Goal: Information Seeking & Learning: Learn about a topic

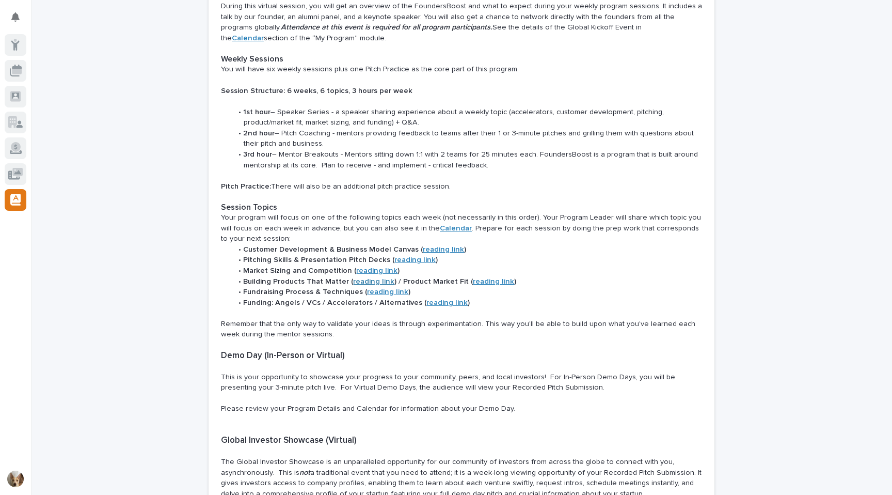
scroll to position [442, 0]
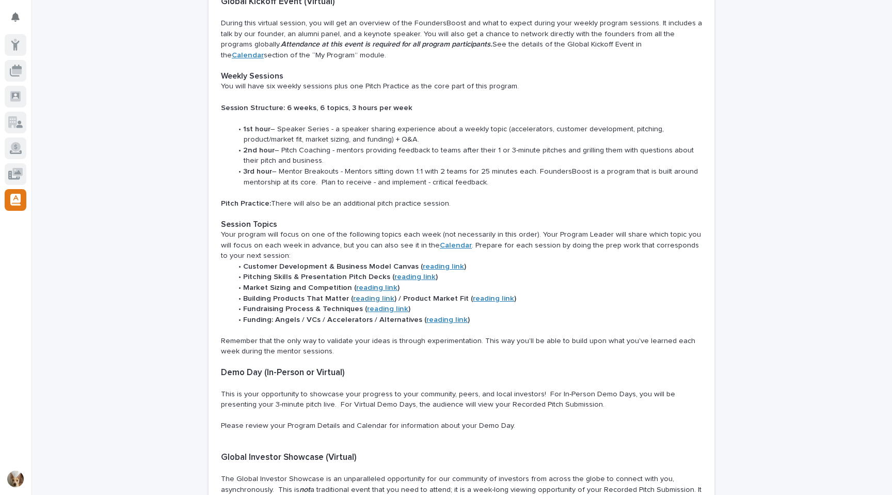
click at [436, 263] on strong "reading link" at bounding box center [443, 266] width 41 height 7
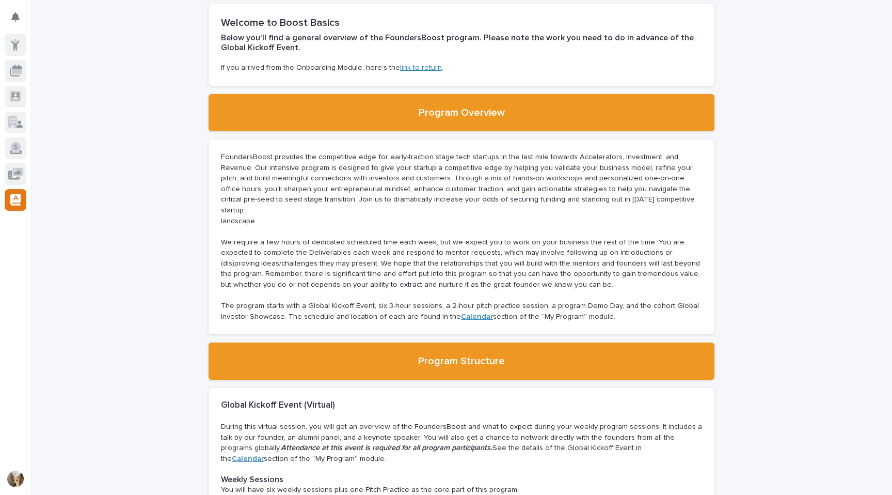
scroll to position [43, 0]
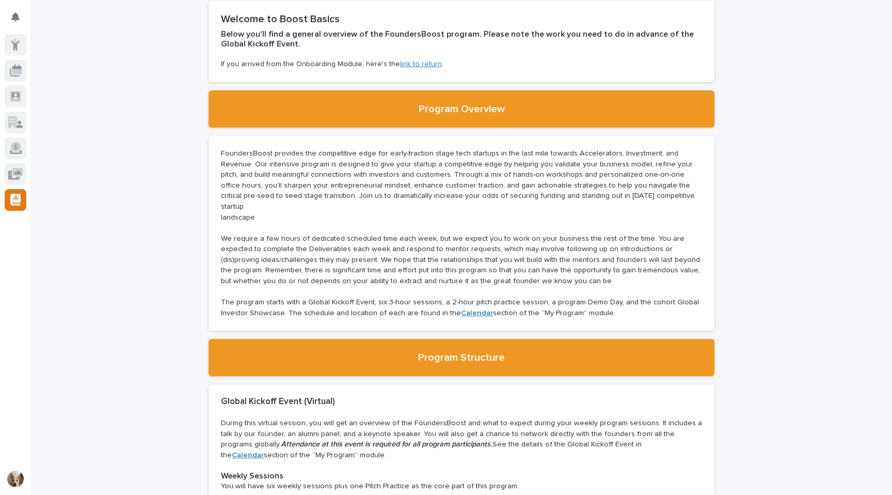
drag, startPoint x: 617, startPoint y: 302, endPoint x: 214, endPoint y: 151, distance: 430.5
click at [214, 151] on section "FoundersBoost provides the competitive edge for early-traction stage tech start…" at bounding box center [462, 233] width 506 height 195
copy div "FoundersBoost provides the competitive edge for early-traction stage tech start…"
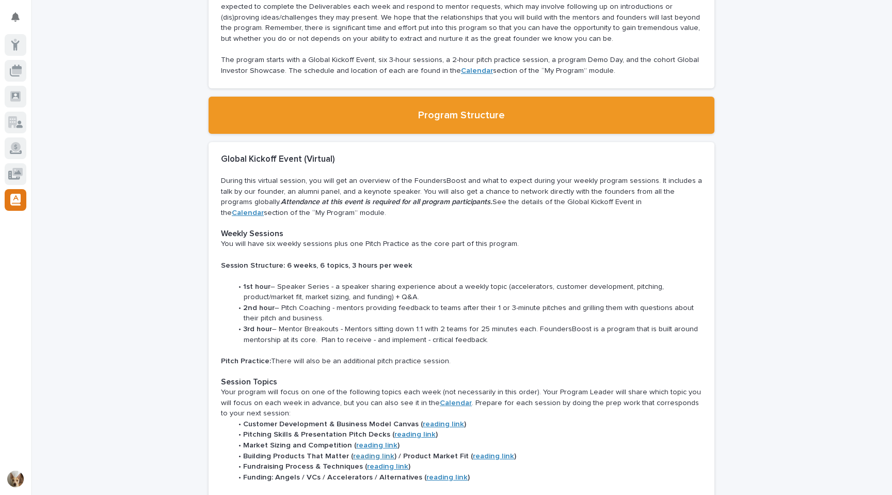
scroll to position [289, 0]
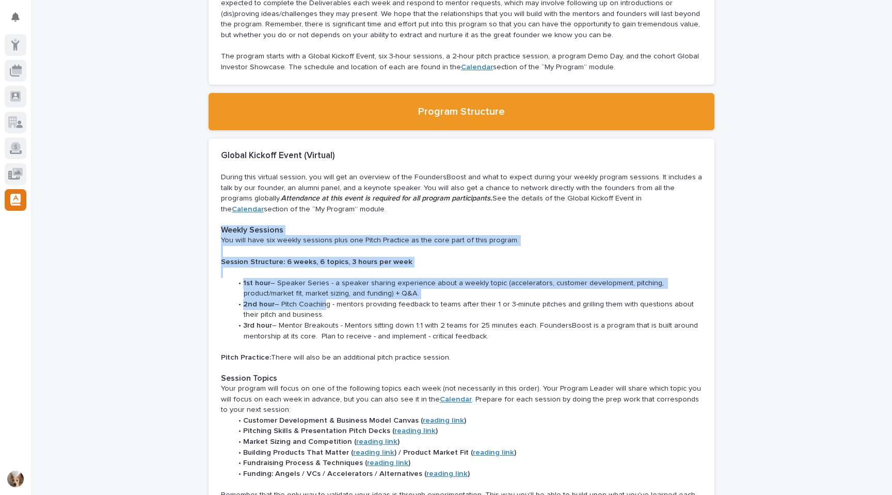
drag, startPoint x: 220, startPoint y: 221, endPoint x: 324, endPoint y: 296, distance: 127.2
click at [324, 296] on section "Global Kickoff Event (Virtual) During this virtual session, you will get an ove…" at bounding box center [462, 410] width 506 height 544
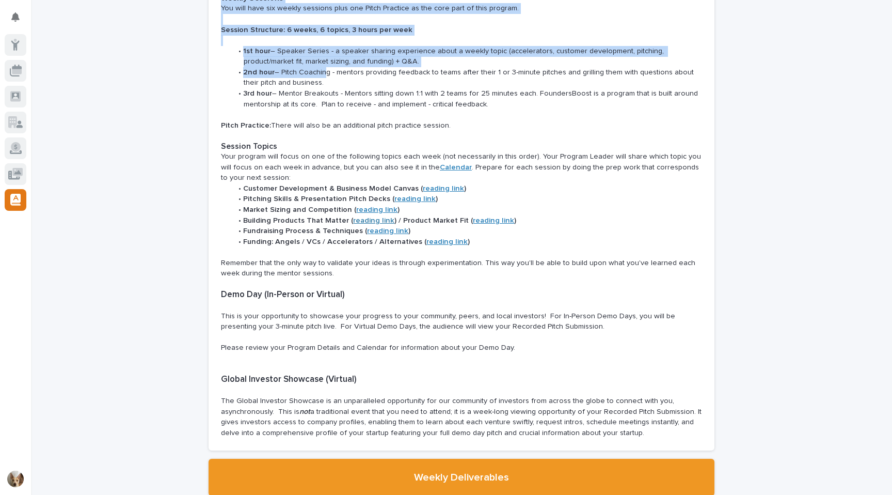
scroll to position [525, 0]
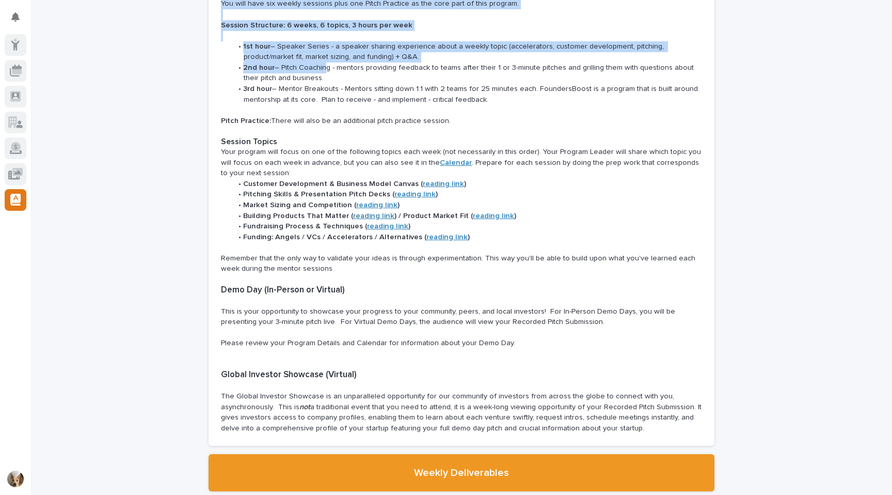
click at [644, 421] on p "The Global Investor Showcase is an unparalleled opportunity for our community o…" at bounding box center [461, 412] width 481 height 42
copy div "Weekly Sessions You will have six weekly sessions plus one Pitch Practice as th…"
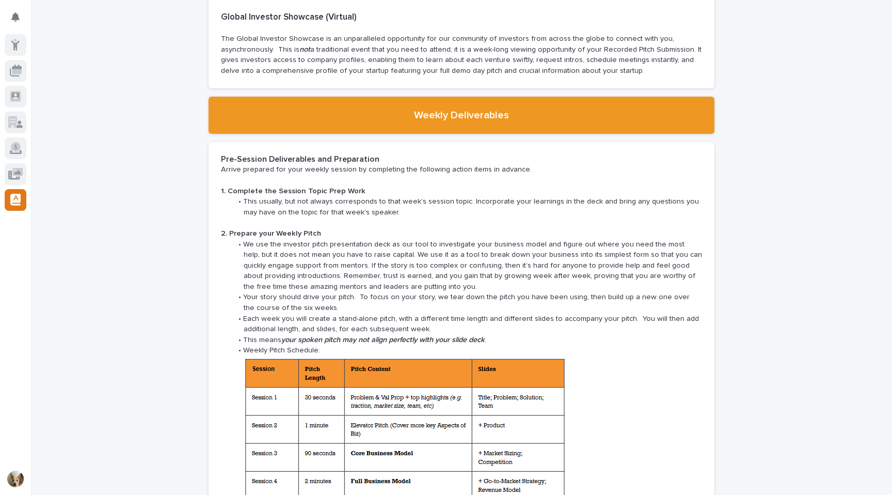
scroll to position [890, 0]
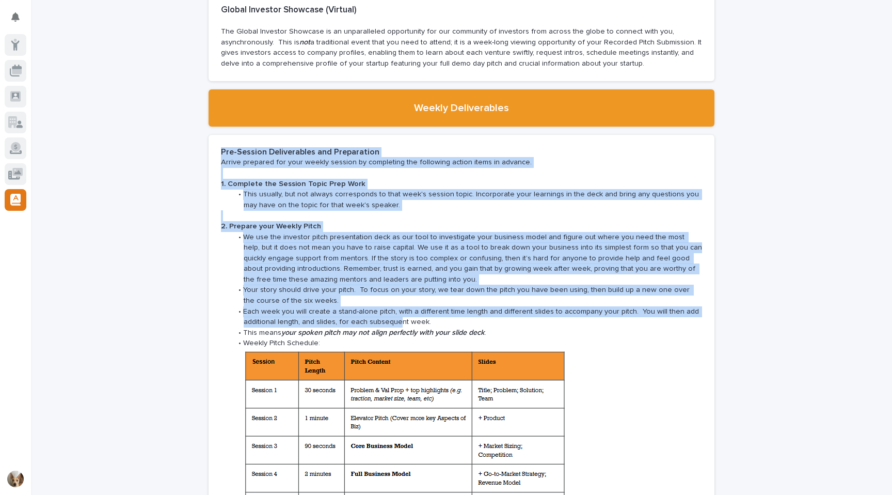
drag, startPoint x: 220, startPoint y: 143, endPoint x: 400, endPoint y: 307, distance: 243.8
click at [400, 307] on section "Pre-Session Deliverables and Preparation Arrive prepared for your weekly sessio…" at bounding box center [462, 442] width 506 height 614
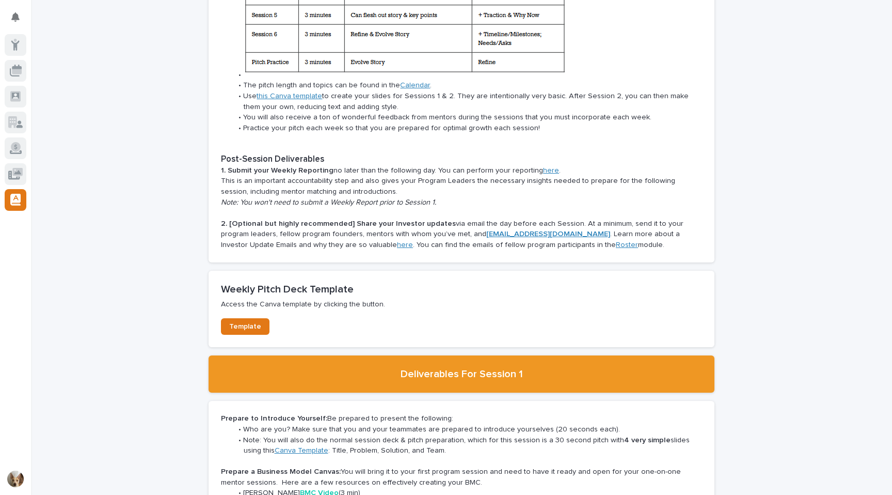
scroll to position [1383, 0]
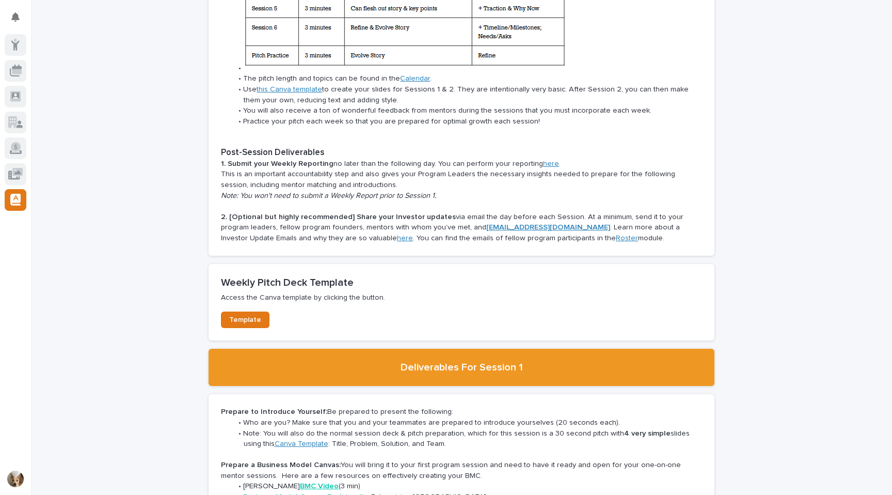
click at [623, 229] on p "2. [Optional but highly recommended] Share your Investor updates via email the …" at bounding box center [461, 228] width 481 height 32
copy div "Pre-Session Deliverables and Preparation Arrive prepared for your weekly sessio…"
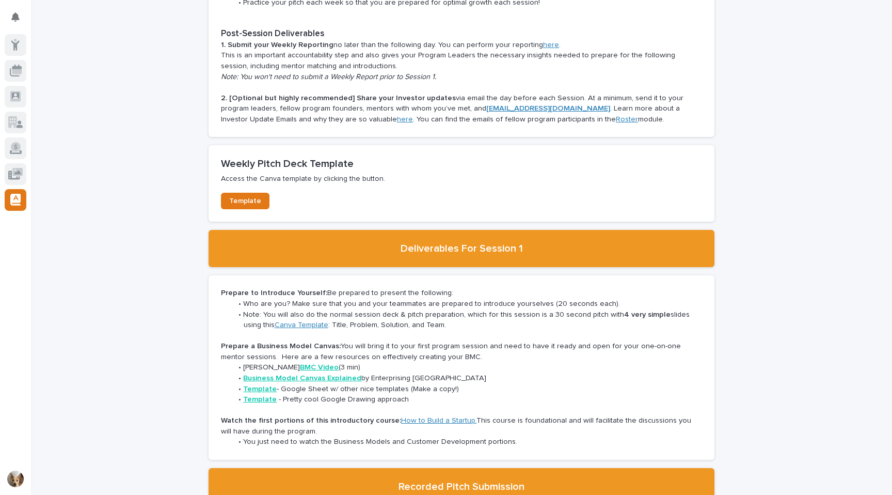
scroll to position [1511, 0]
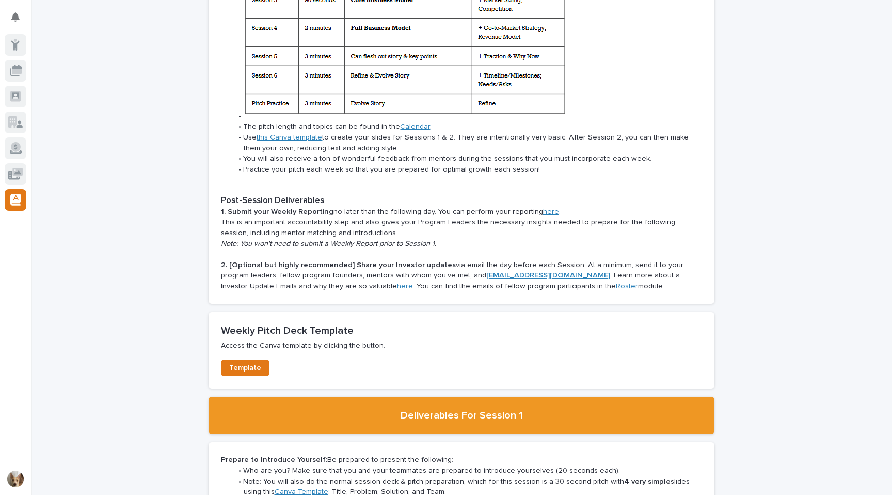
click at [488, 341] on p "Access the Canva template by clicking the button." at bounding box center [461, 346] width 481 height 10
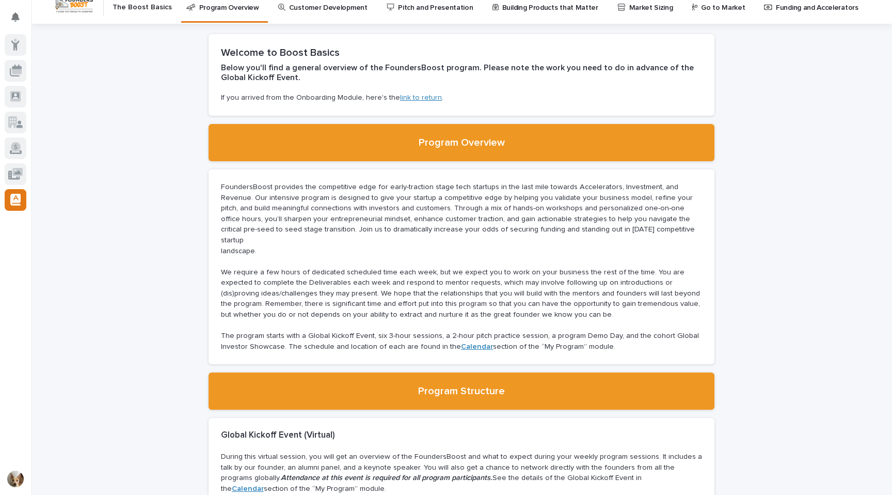
scroll to position [0, 0]
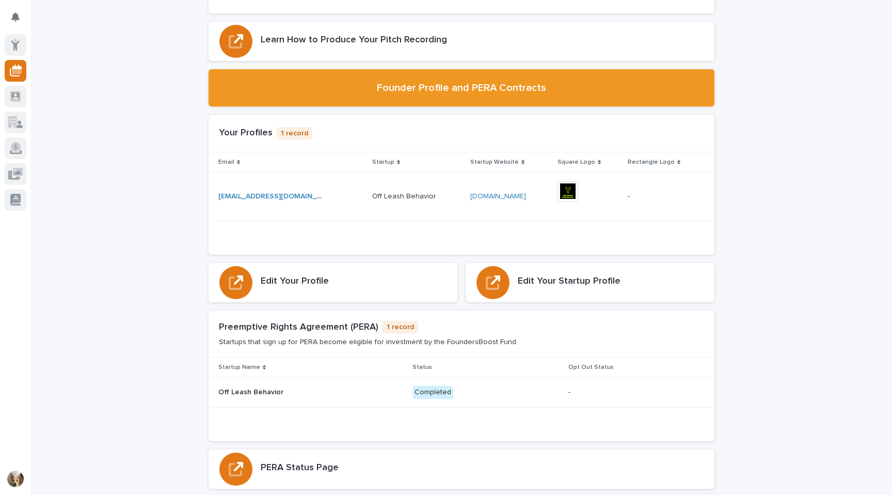
scroll to position [3039, 0]
